Goal: Use online tool/utility: Utilize a website feature to perform a specific function

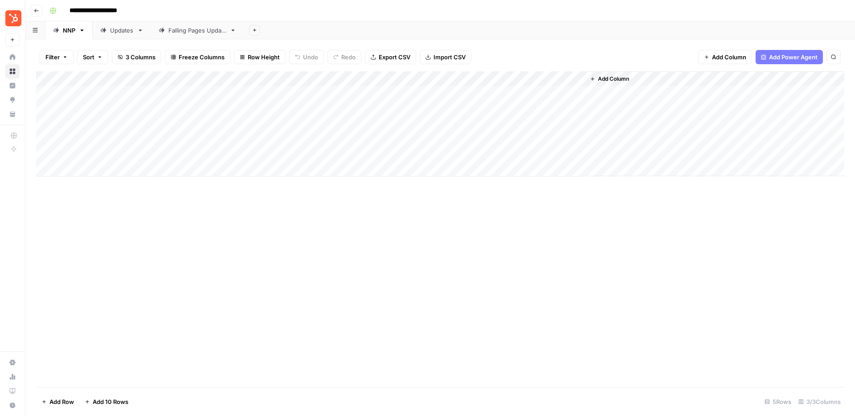
click at [107, 155] on div "Add Column" at bounding box center [440, 123] width 808 height 105
click at [76, 155] on div "Add Column" at bounding box center [440, 123] width 808 height 105
type textarea "********"
click at [227, 154] on div "Add Column" at bounding box center [440, 123] width 808 height 105
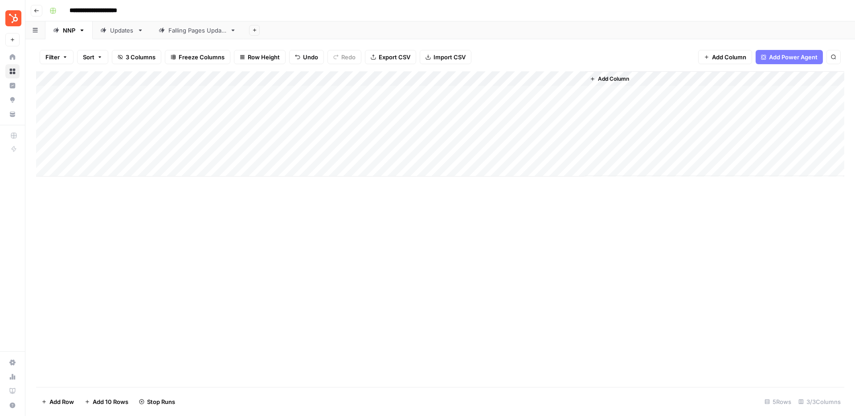
click at [113, 171] on div "Add Column" at bounding box center [440, 123] width 808 height 105
click at [89, 188] on div "Add Column" at bounding box center [440, 131] width 808 height 120
click at [83, 199] on div "Add Column" at bounding box center [440, 138] width 808 height 135
click at [185, 29] on div "Falling Pages Update" at bounding box center [197, 30] width 58 height 9
click at [334, 93] on div "Add Column" at bounding box center [440, 228] width 808 height 315
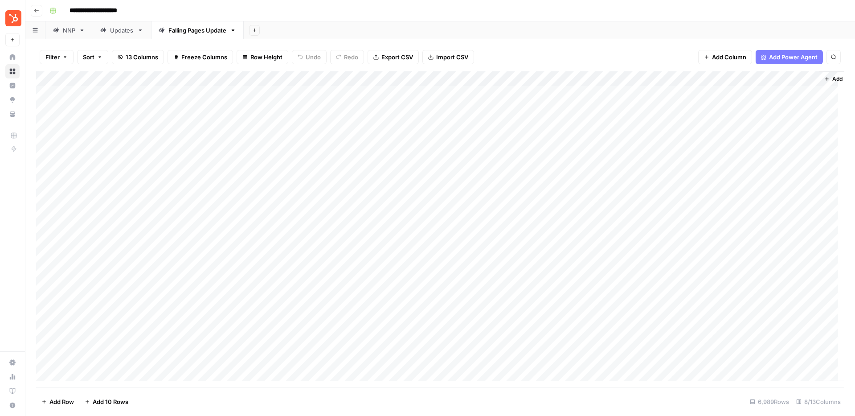
click at [334, 107] on div "Add Column" at bounding box center [440, 228] width 808 height 315
click at [330, 122] on div "Add Column" at bounding box center [440, 228] width 808 height 315
click at [334, 135] on div "Add Column" at bounding box center [440, 228] width 808 height 315
click at [331, 155] on div "Add Column" at bounding box center [440, 228] width 808 height 315
click at [333, 169] on div "Add Column" at bounding box center [440, 228] width 808 height 315
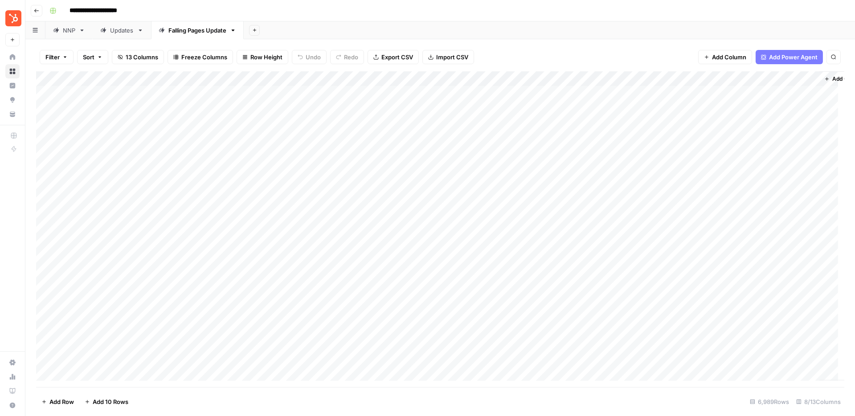
click at [212, 152] on div "Add Column" at bounding box center [440, 228] width 808 height 315
click at [170, 153] on div "Add Column" at bounding box center [440, 228] width 808 height 315
click at [221, 172] on div "Add Column" at bounding box center [440, 228] width 808 height 315
click at [229, 156] on div "Add Column" at bounding box center [440, 228] width 808 height 315
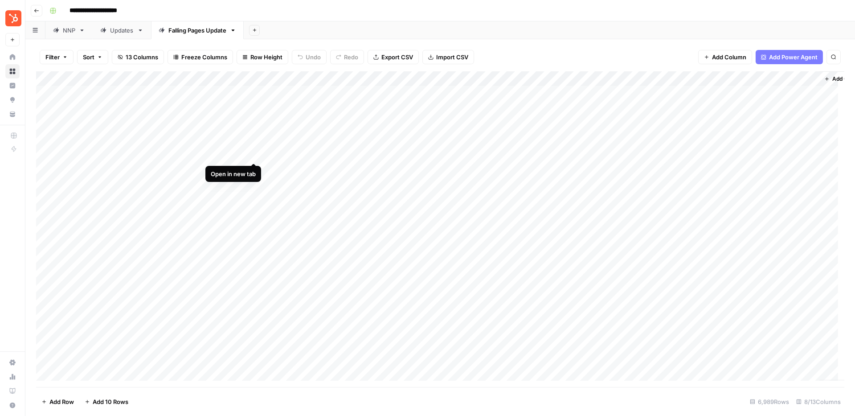
click at [251, 156] on div "Add Column" at bounding box center [440, 228] width 808 height 315
click at [290, 175] on div "Add Column" at bounding box center [440, 228] width 808 height 315
click at [334, 175] on div "Add Column" at bounding box center [440, 228] width 808 height 315
click at [331, 190] on div "Add Column" at bounding box center [440, 228] width 808 height 315
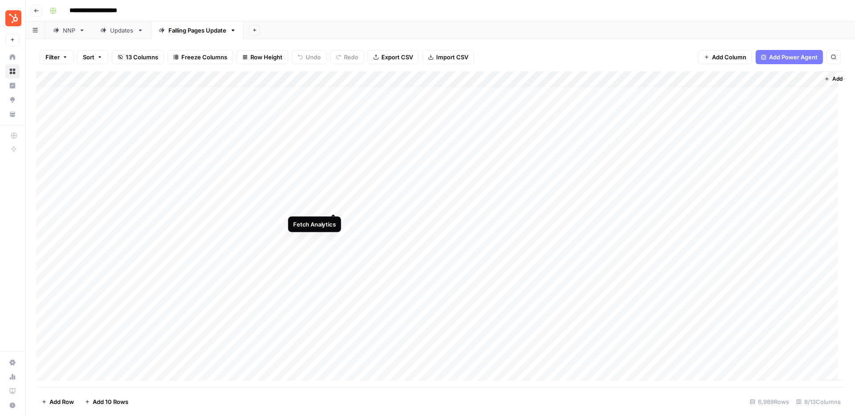
click at [332, 200] on div "Add Column" at bounding box center [440, 228] width 808 height 315
click at [337, 218] on div "Add Column" at bounding box center [440, 228] width 808 height 315
click at [333, 237] on div "Add Column" at bounding box center [440, 228] width 808 height 315
click at [73, 30] on div "NNP" at bounding box center [69, 30] width 12 height 9
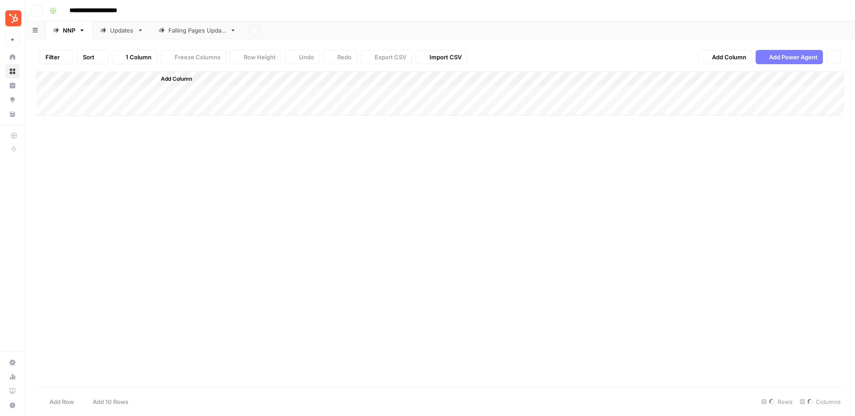
click at [124, 27] on div "Updates" at bounding box center [122, 30] width 24 height 9
click at [604, 108] on div "Add Column" at bounding box center [440, 123] width 808 height 105
click at [63, 29] on div "NNP" at bounding box center [69, 30] width 12 height 9
